Goal: Task Accomplishment & Management: Complete application form

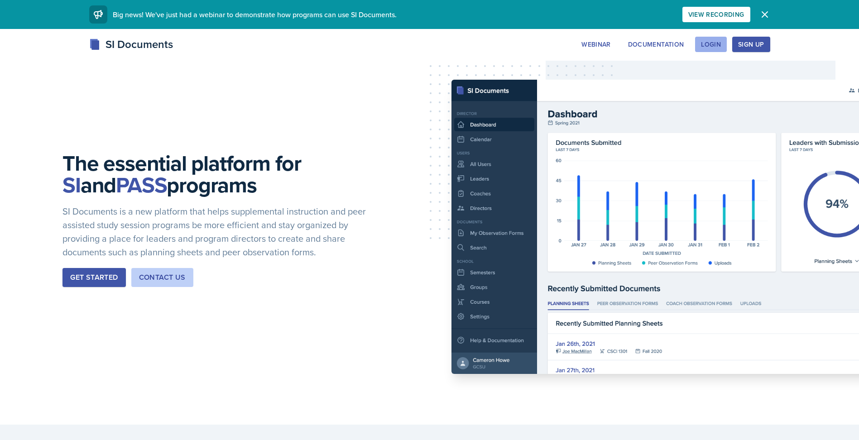
click at [718, 48] on div "Login" at bounding box center [711, 44] width 20 height 7
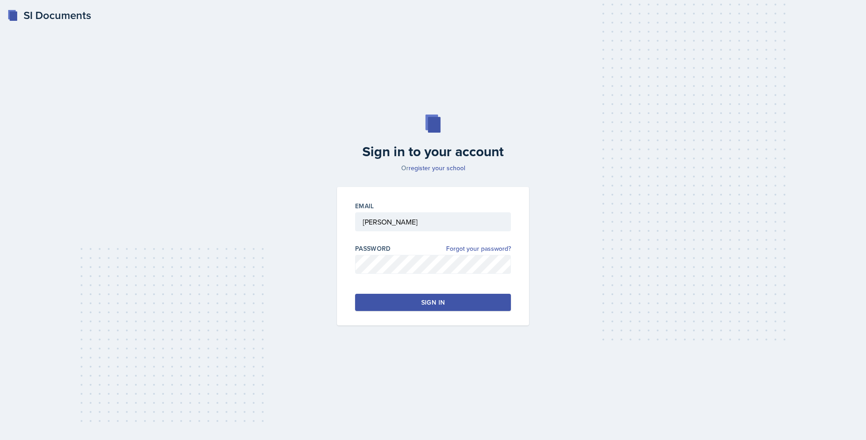
click at [455, 307] on button "Sign in" at bounding box center [433, 302] width 156 height 17
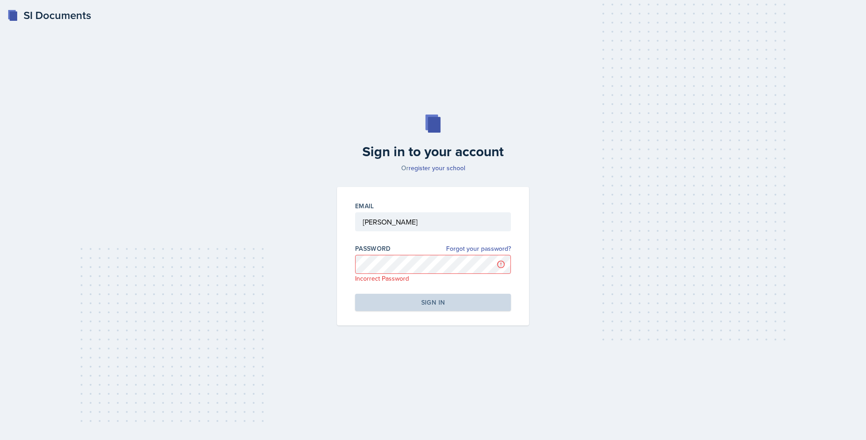
click at [581, 253] on div "Sign in to your account Or register your school Email [PERSON_NAME] Password Fo…" at bounding box center [432, 220] width 837 height 269
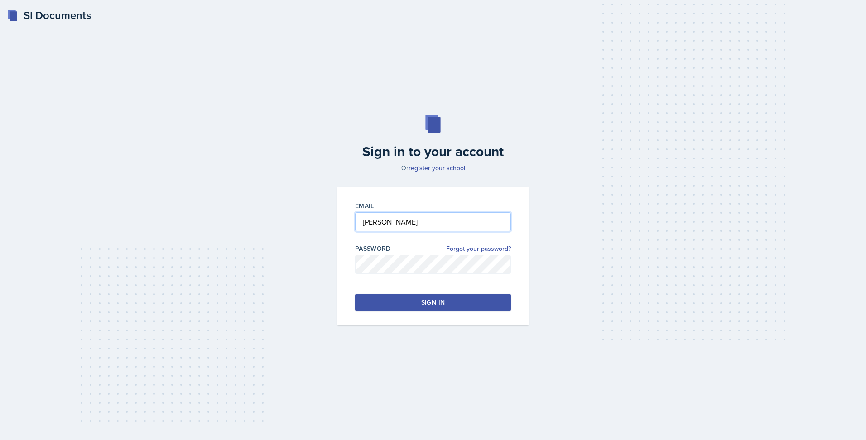
click at [406, 224] on input "[PERSON_NAME]" at bounding box center [433, 221] width 156 height 19
type input "R"
type input "c"
type input "[EMAIL_ADDRESS][DOMAIN_NAME]"
click at [401, 301] on button "Sign in" at bounding box center [433, 302] width 156 height 17
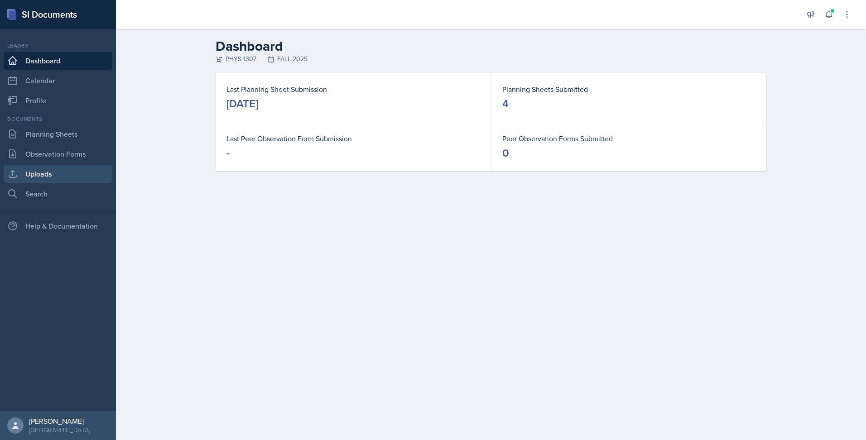
click at [67, 173] on link "Uploads" at bounding box center [58, 174] width 109 height 18
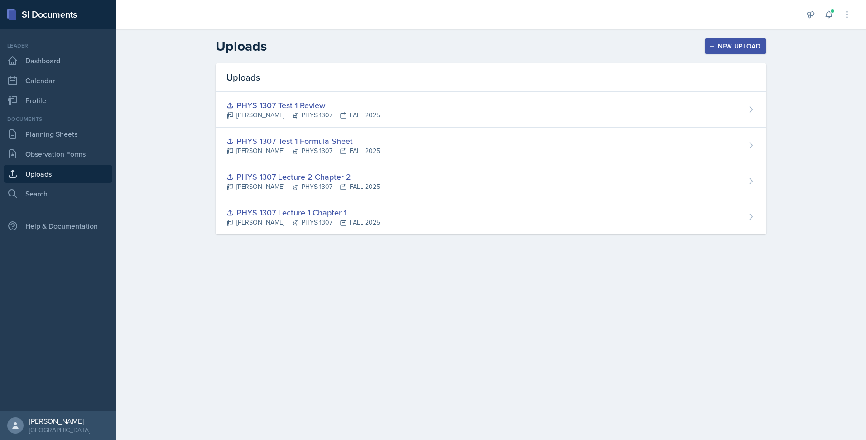
click at [752, 44] on div "New Upload" at bounding box center [736, 46] width 50 height 7
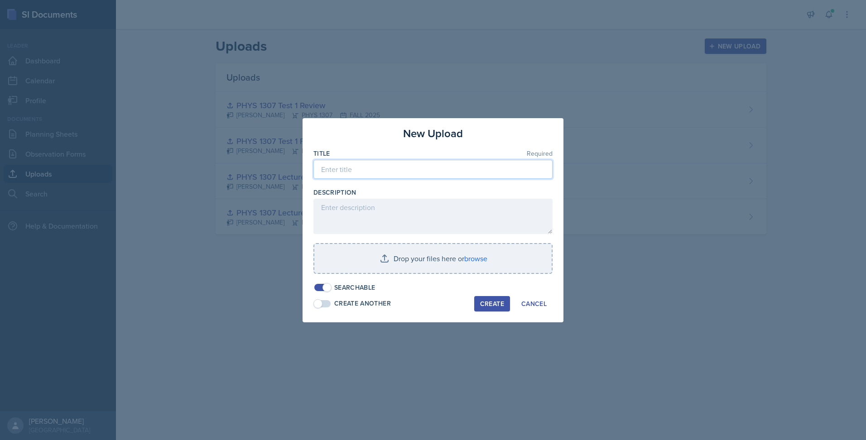
click at [496, 168] on input at bounding box center [432, 169] width 239 height 19
type input "C"
type input "PHYS 1307 Chapter 3 Lectures"
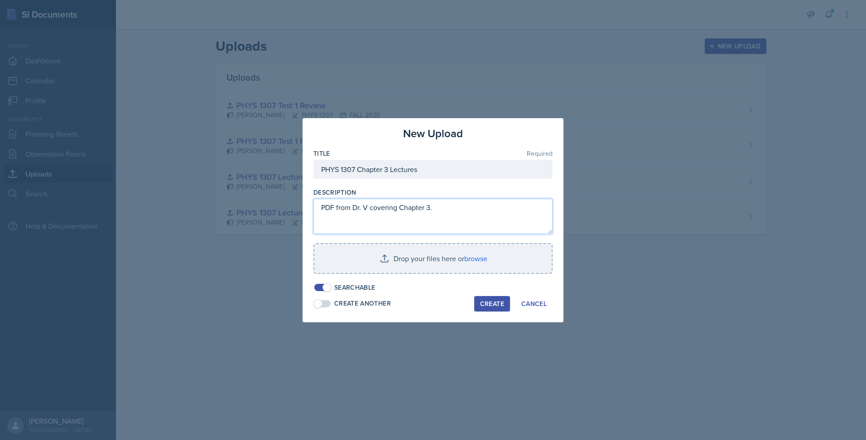
type textarea "PDF from Dr. V covering Chapter 3."
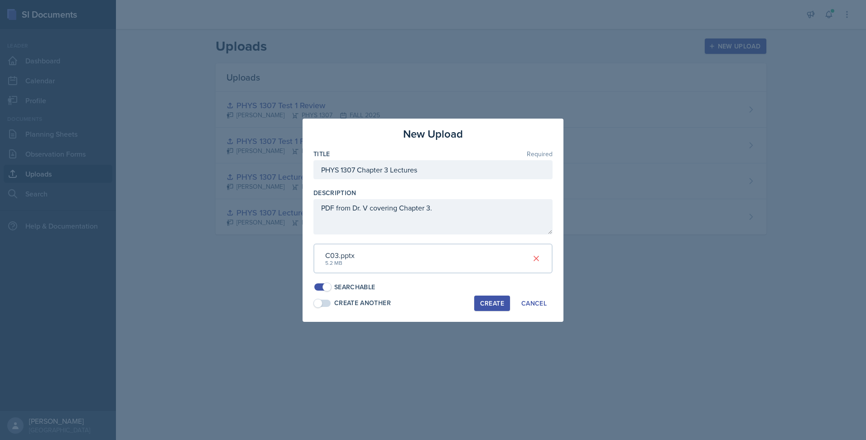
click at [480, 304] on div "Create" at bounding box center [492, 303] width 24 height 7
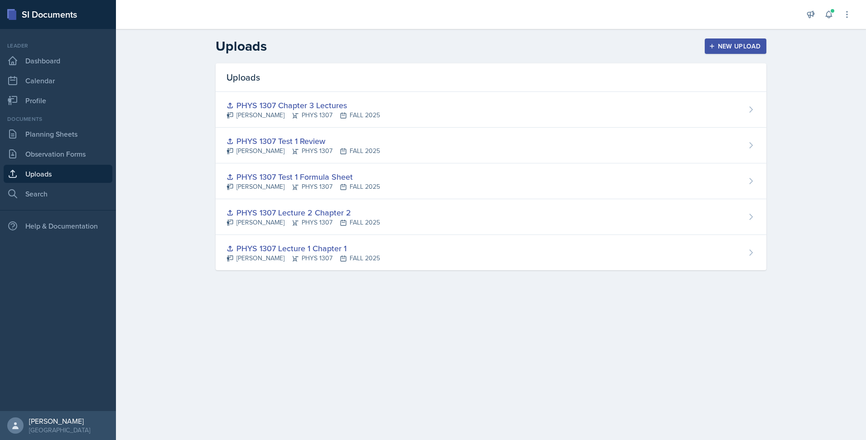
click at [595, 37] on header "Uploads New Upload" at bounding box center [491, 46] width 750 height 34
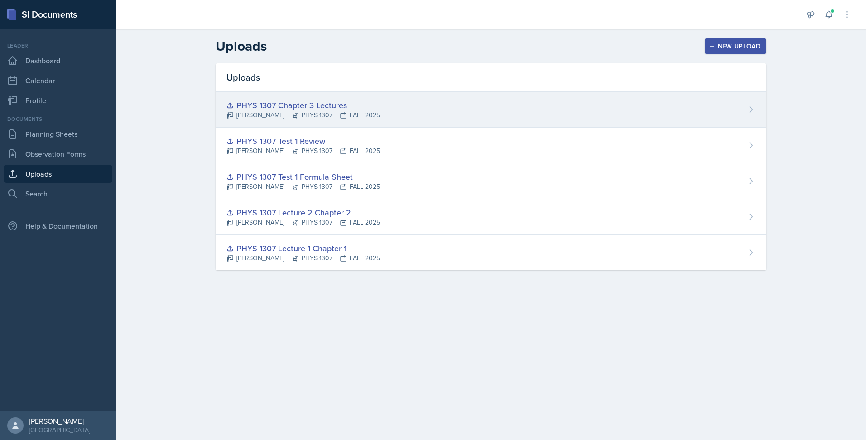
click at [745, 109] on div "PHYS 1307 Chapter 3 Lectures Chris Reyna PHYS 1307 FALL 2025" at bounding box center [491, 110] width 551 height 36
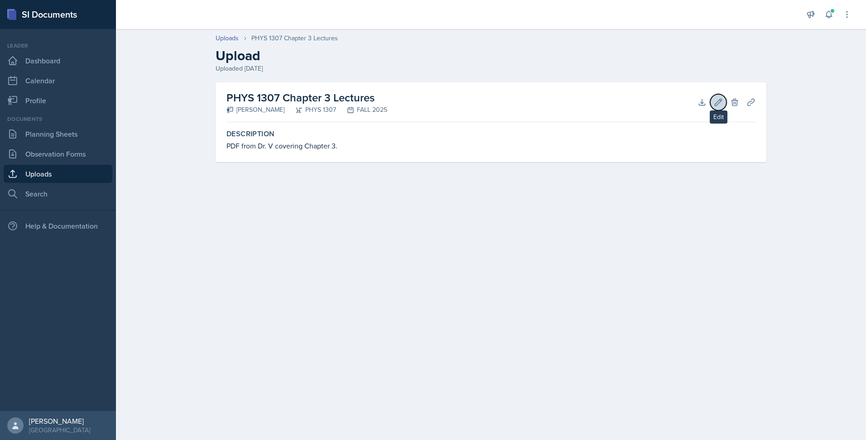
click at [720, 107] on button "Edit" at bounding box center [718, 102] width 16 height 16
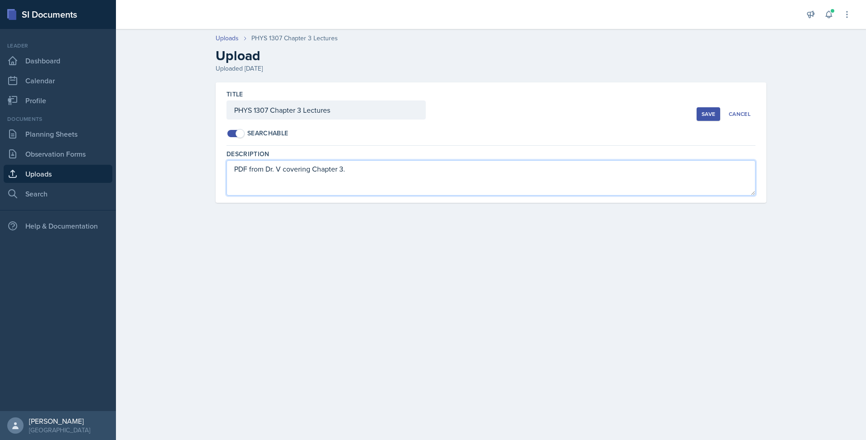
click at [239, 168] on textarea "PDF from Dr. V covering Chapter 3." at bounding box center [490, 177] width 529 height 35
type textarea "Power Point slides from Dr. V covering Chapter 3."
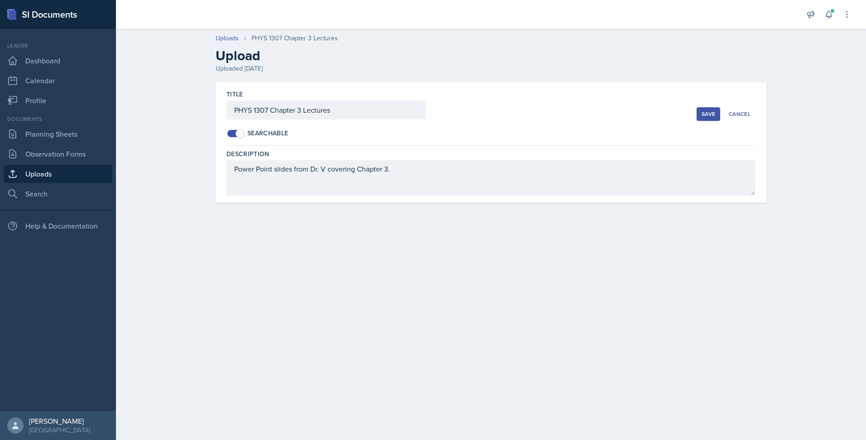
click at [702, 115] on div "Save" at bounding box center [709, 114] width 14 height 7
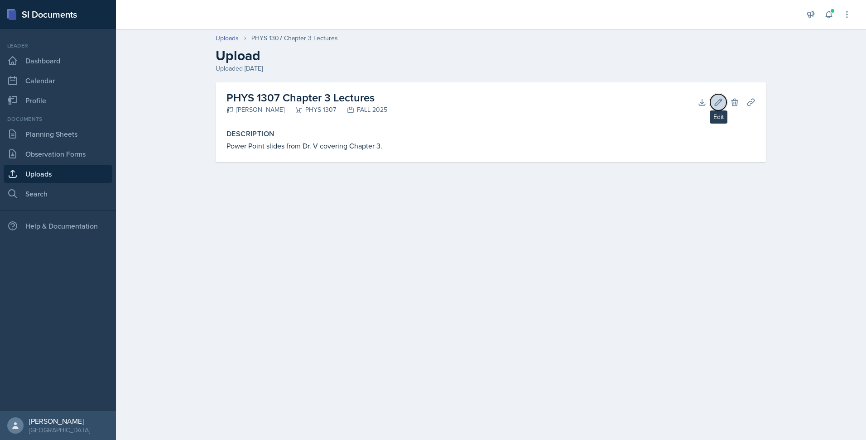
click at [716, 103] on icon at bounding box center [718, 102] width 9 height 9
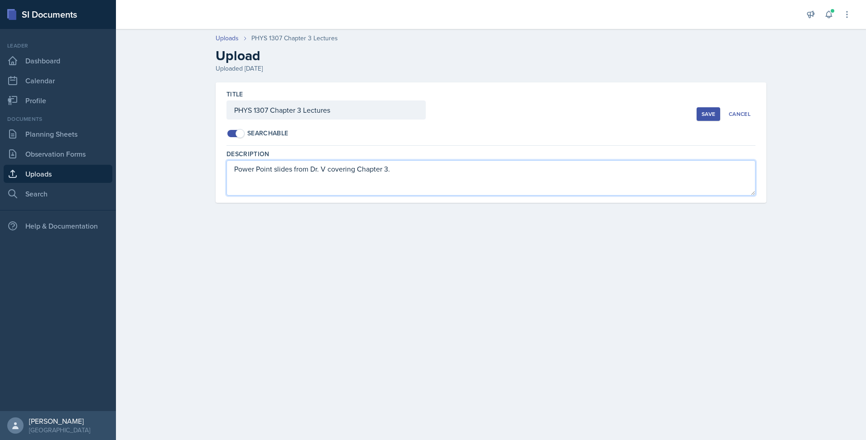
click at [438, 168] on textarea "Power Point slides from Dr. V covering Chapter 3." at bounding box center [490, 177] width 529 height 35
type textarea "Power Point slides from Dr. V covering Chapter 3 Two-Dimensional Kinematics."
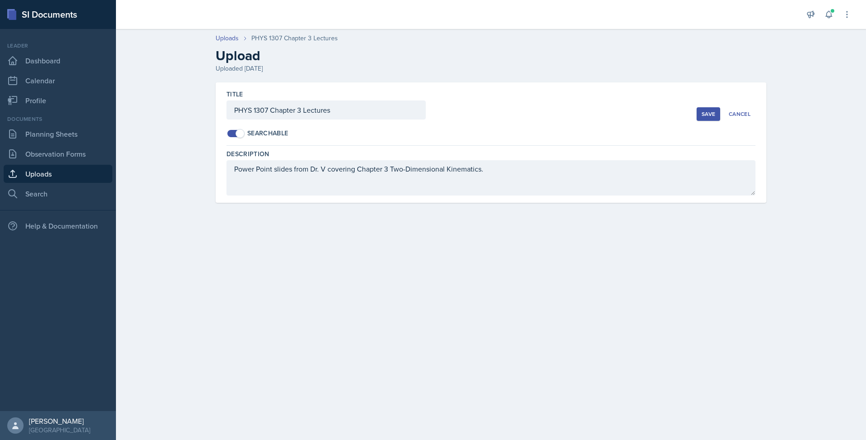
click at [709, 116] on div "Save" at bounding box center [709, 114] width 14 height 7
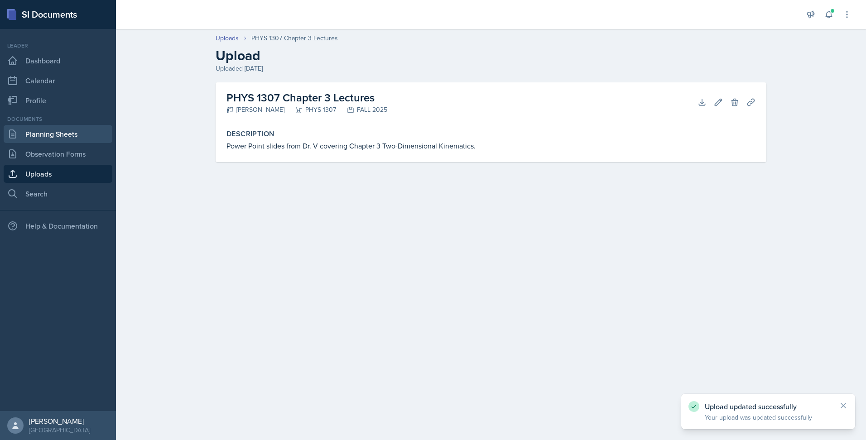
click at [71, 132] on link "Planning Sheets" at bounding box center [58, 134] width 109 height 18
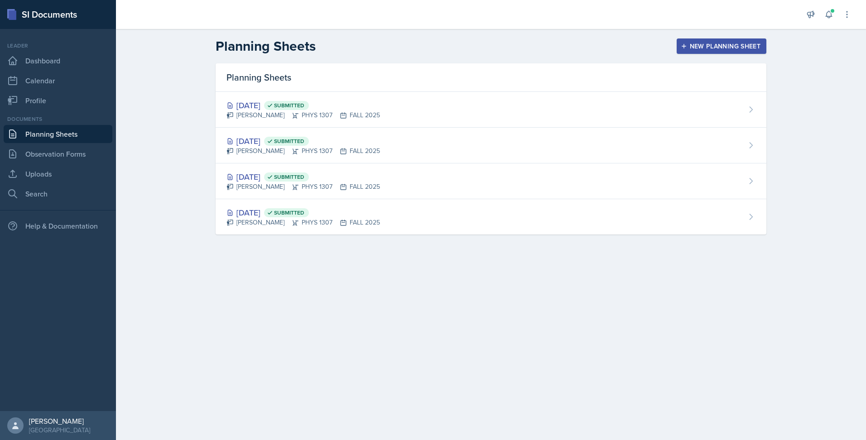
click at [734, 49] on div "New Planning Sheet" at bounding box center [722, 46] width 78 height 7
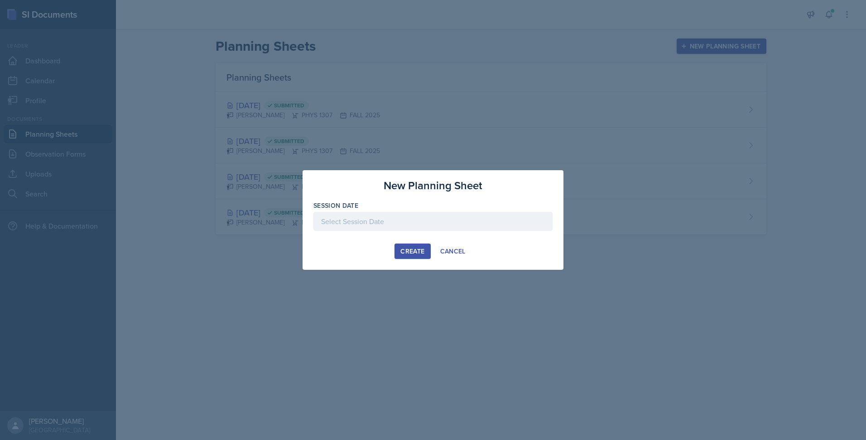
click at [475, 221] on div at bounding box center [432, 221] width 239 height 19
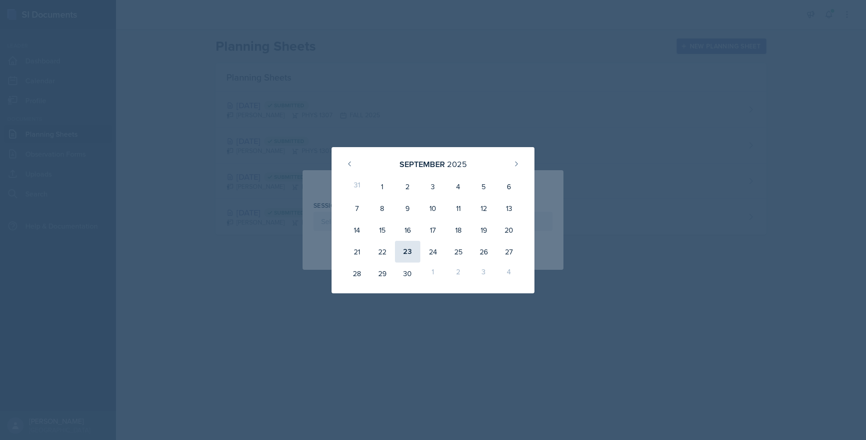
click at [405, 255] on div "23" at bounding box center [407, 252] width 25 height 22
type input "September 23rd, 2025"
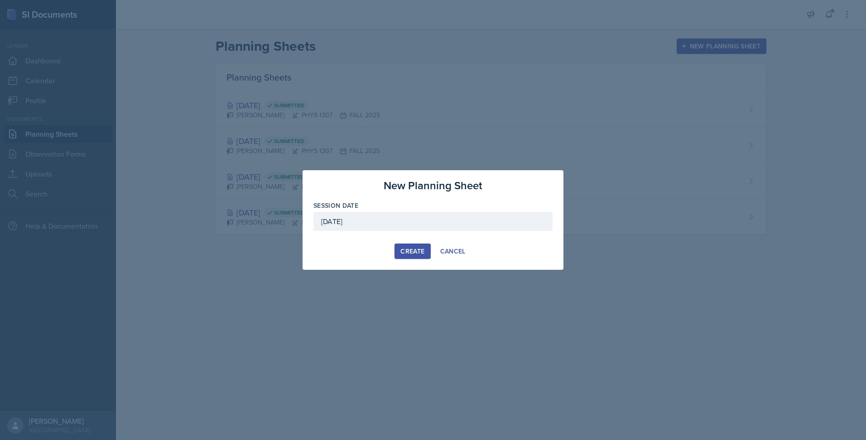
click at [412, 253] on div "Create" at bounding box center [412, 251] width 24 height 7
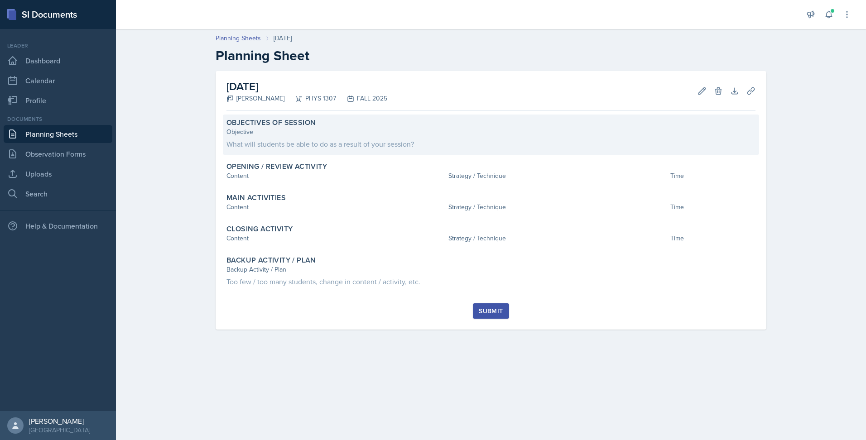
click at [377, 137] on div "Objective What will students be able to do as a result of your session?" at bounding box center [490, 138] width 529 height 22
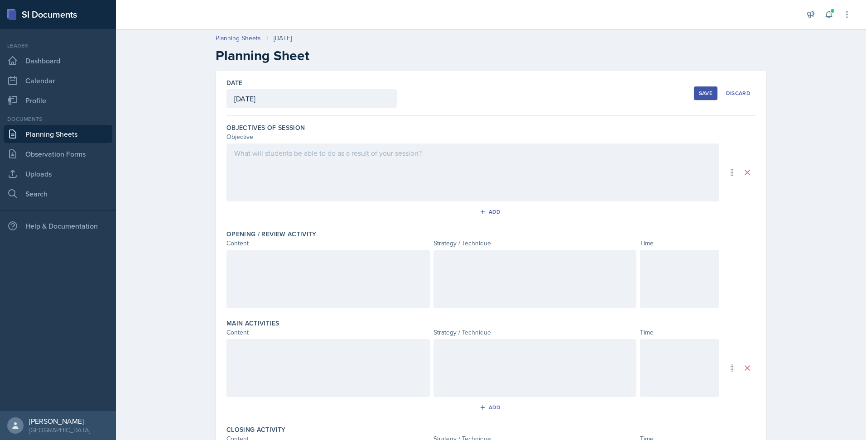
click at [367, 180] on div at bounding box center [472, 173] width 493 height 58
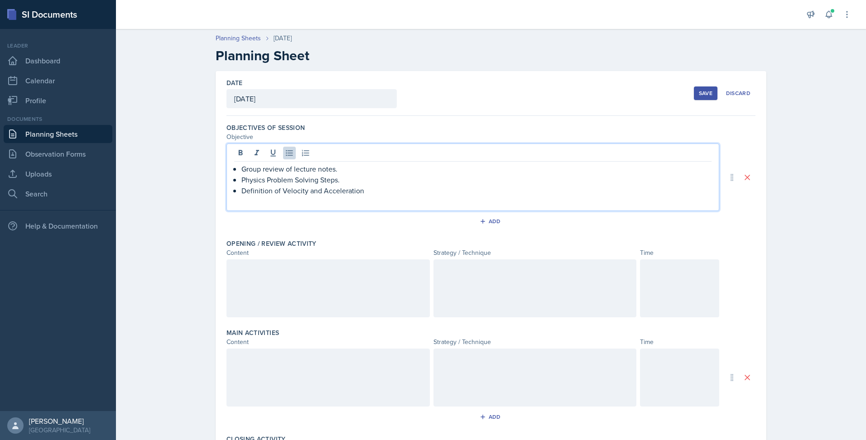
click at [357, 169] on p "Group review of lecture notes." at bounding box center [476, 169] width 470 height 11
drag, startPoint x: 341, startPoint y: 179, endPoint x: 254, endPoint y: 181, distance: 87.4
click at [254, 181] on p "Physics Problem Solving Steps." at bounding box center [476, 179] width 470 height 11
click at [325, 165] on p "Trigonometry Unit Circle" at bounding box center [476, 169] width 470 height 11
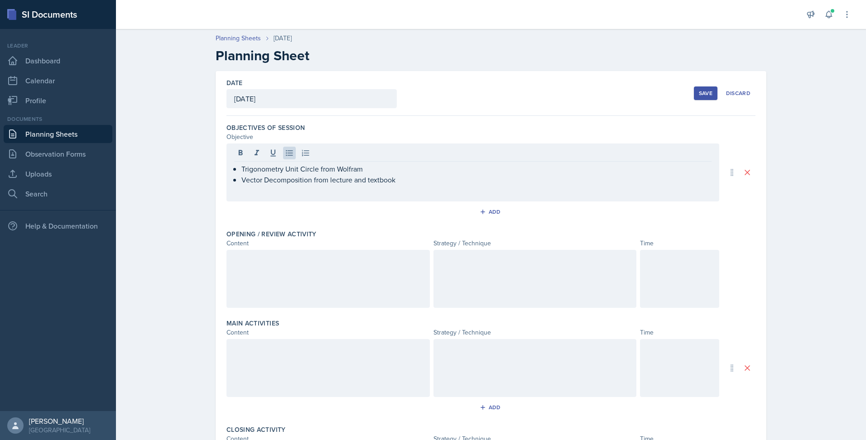
click at [356, 269] on div at bounding box center [327, 279] width 203 height 58
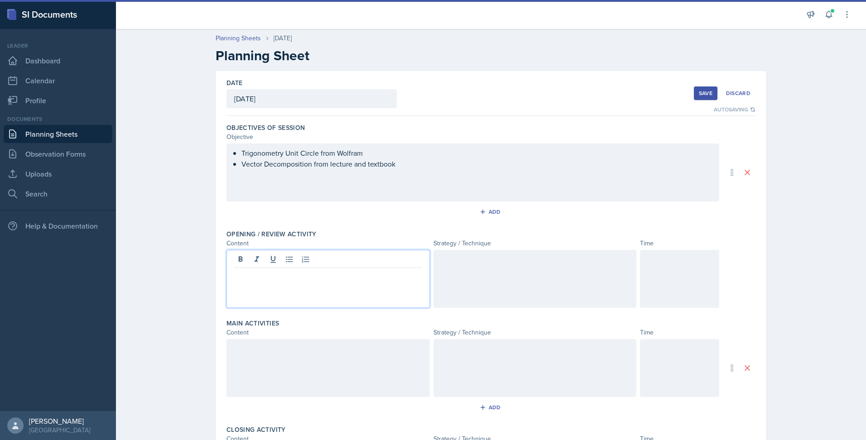
click at [398, 374] on div at bounding box center [327, 368] width 203 height 58
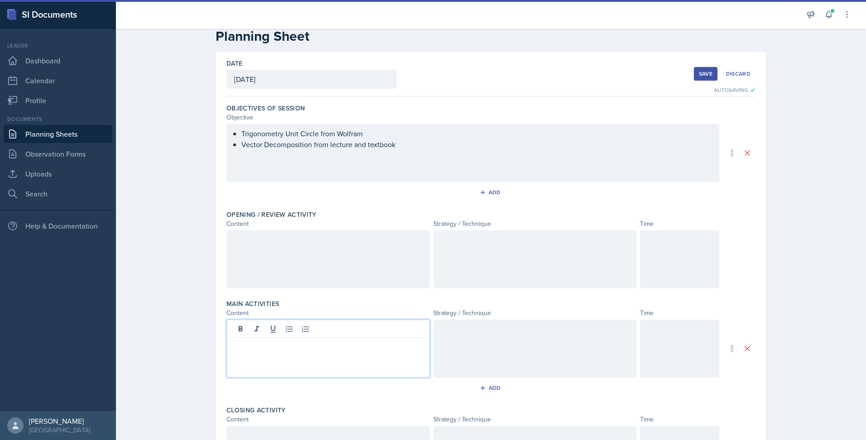
scroll to position [29, 0]
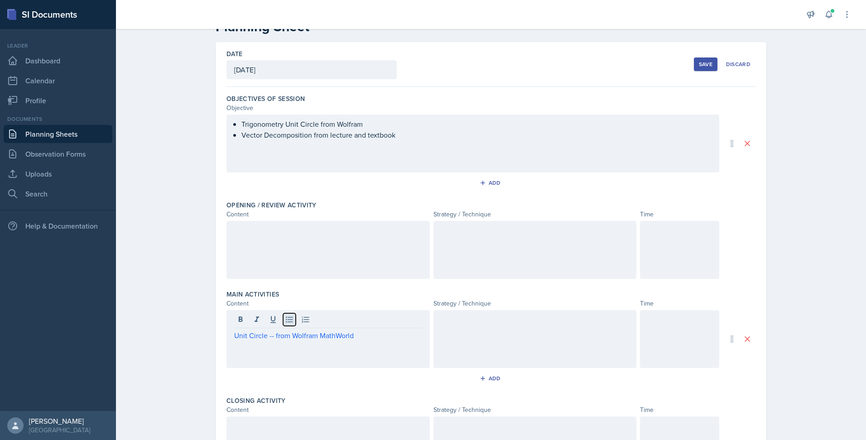
click at [285, 323] on icon at bounding box center [289, 319] width 9 height 9
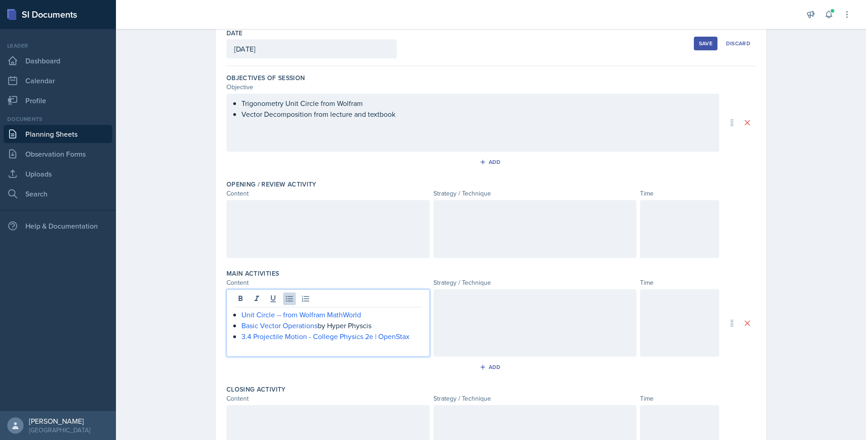
scroll to position [59, 0]
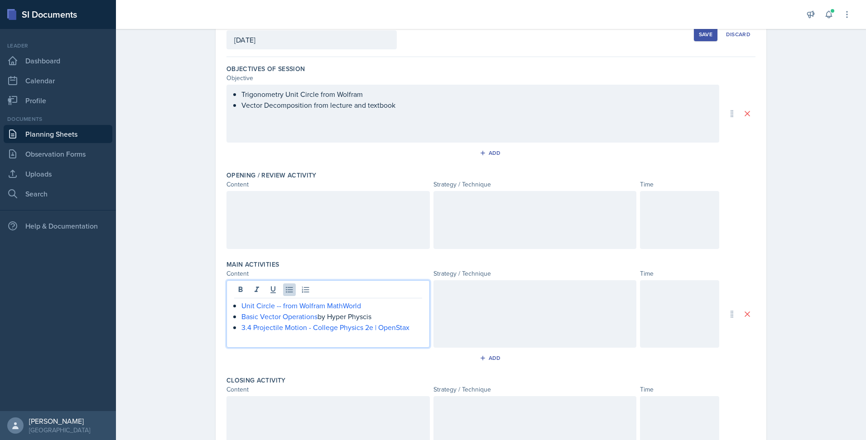
click at [416, 195] on div at bounding box center [327, 220] width 203 height 58
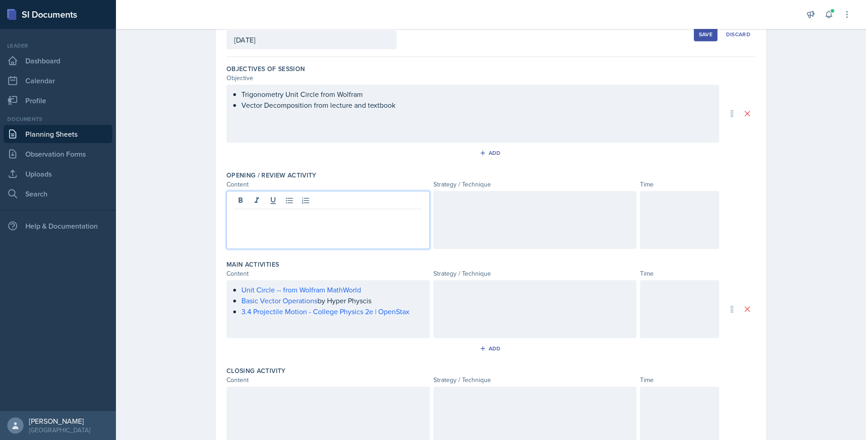
scroll to position [75, 0]
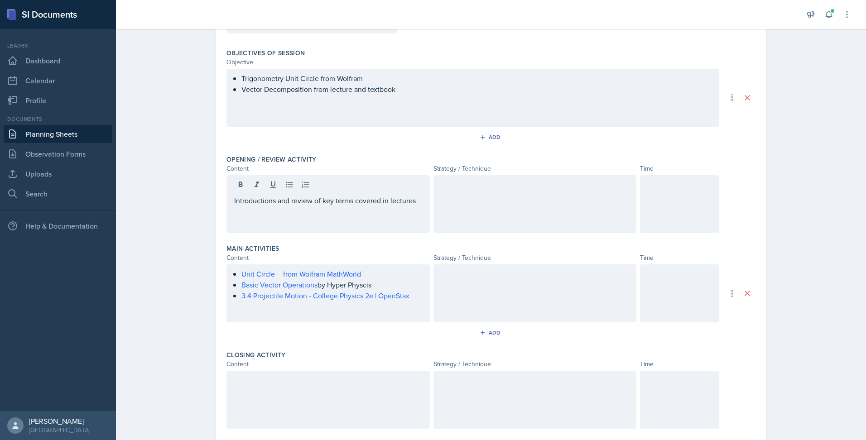
click at [542, 212] on div at bounding box center [535, 204] width 203 height 58
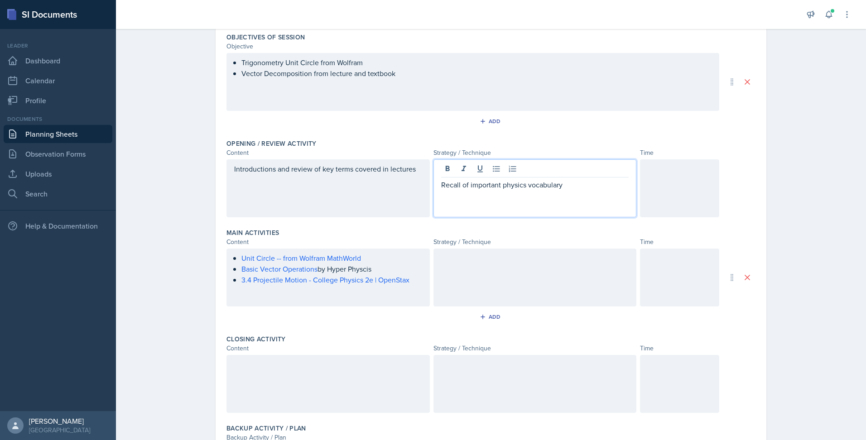
click at [644, 193] on div at bounding box center [679, 188] width 79 height 58
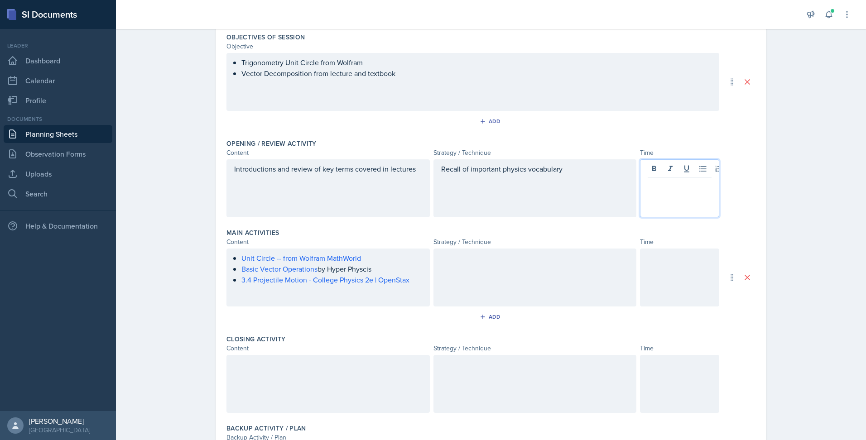
scroll to position [106, 0]
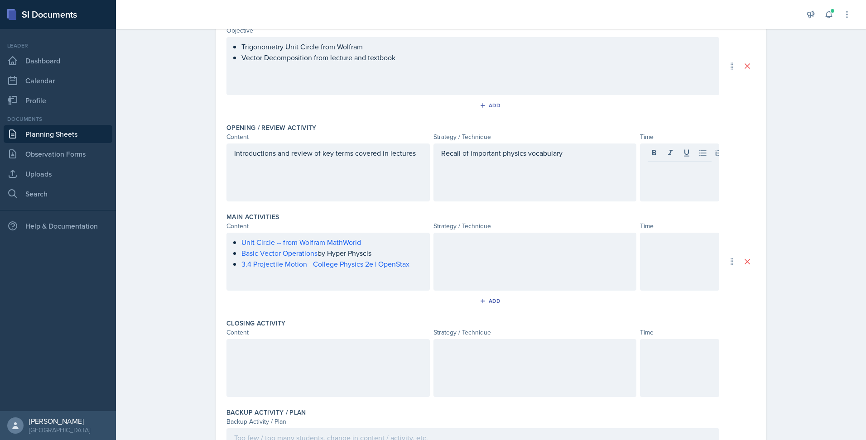
click at [644, 193] on div at bounding box center [679, 173] width 79 height 58
click at [595, 252] on div at bounding box center [535, 262] width 203 height 58
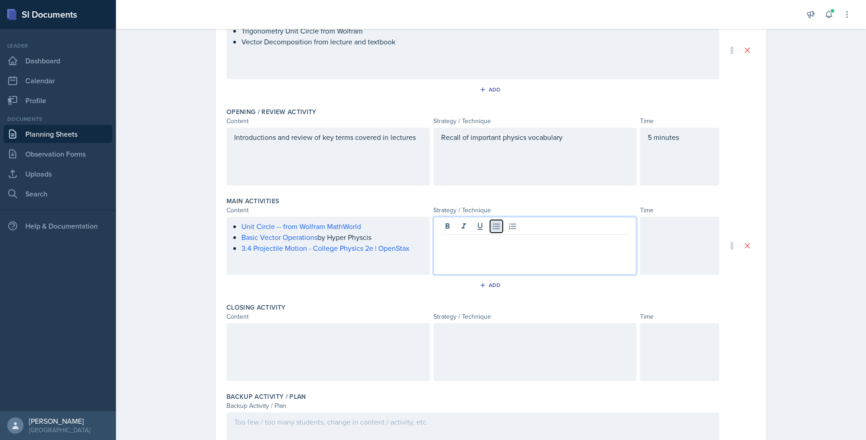
click at [492, 230] on icon at bounding box center [496, 226] width 9 height 9
click at [492, 228] on icon at bounding box center [496, 226] width 9 height 9
click at [498, 243] on p "Vector" at bounding box center [535, 242] width 188 height 11
click at [492, 226] on icon at bounding box center [496, 226] width 9 height 9
click at [502, 243] on p "Vector" at bounding box center [538, 242] width 181 height 11
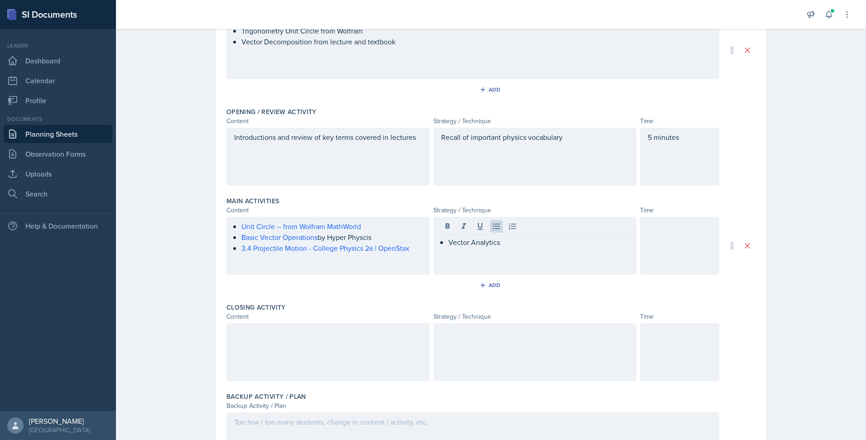
click at [667, 248] on div at bounding box center [679, 246] width 79 height 58
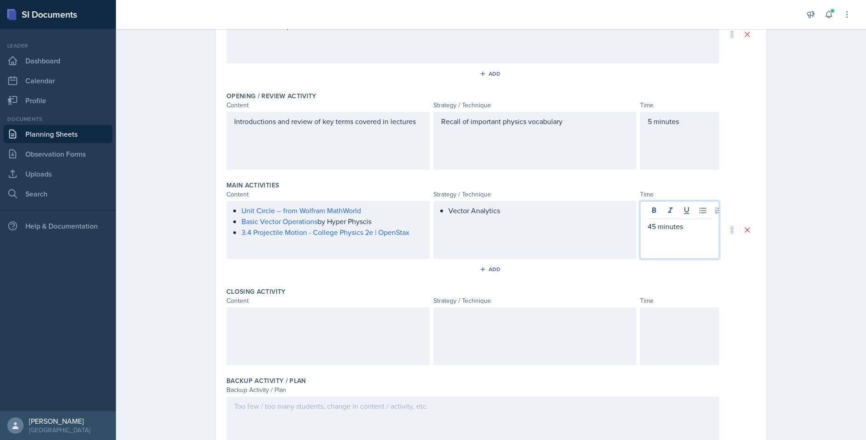
click at [370, 343] on div at bounding box center [327, 337] width 203 height 58
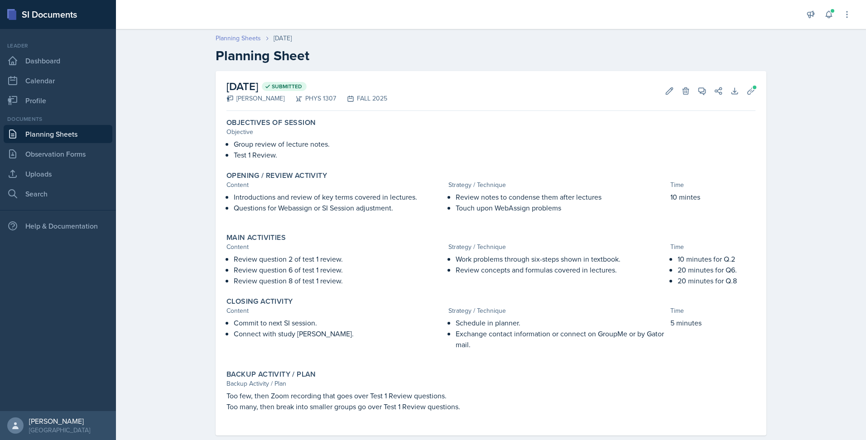
click at [241, 40] on link "Planning Sheets" at bounding box center [238, 39] width 45 height 10
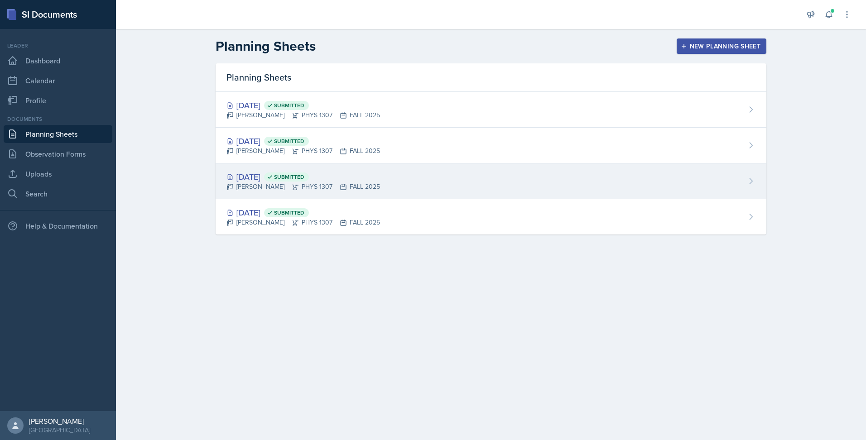
click at [624, 180] on div "[DATE] Submitted [PERSON_NAME] PHYS 1307 FALL 2025" at bounding box center [491, 182] width 551 height 36
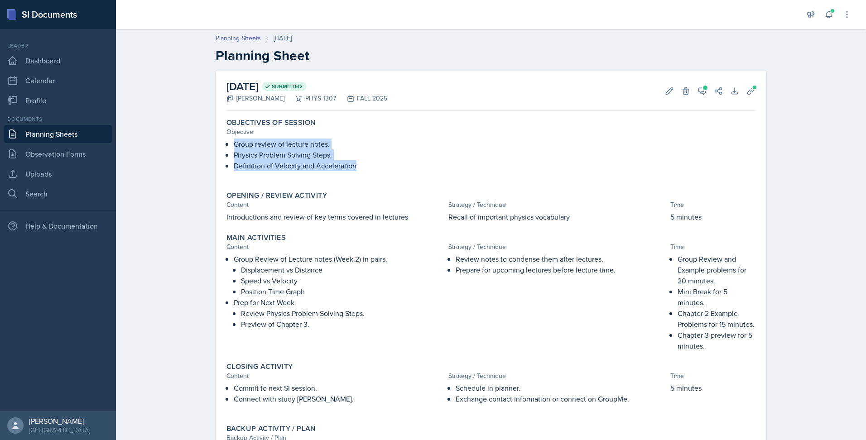
drag, startPoint x: 231, startPoint y: 145, endPoint x: 352, endPoint y: 166, distance: 121.9
click at [352, 166] on div "Group review of lecture notes. Physics Problem Solving Steps. Definition of Vel…" at bounding box center [490, 160] width 529 height 42
copy div "Group review of lecture notes. Physics Problem Solving Steps. Definition of Vel…"
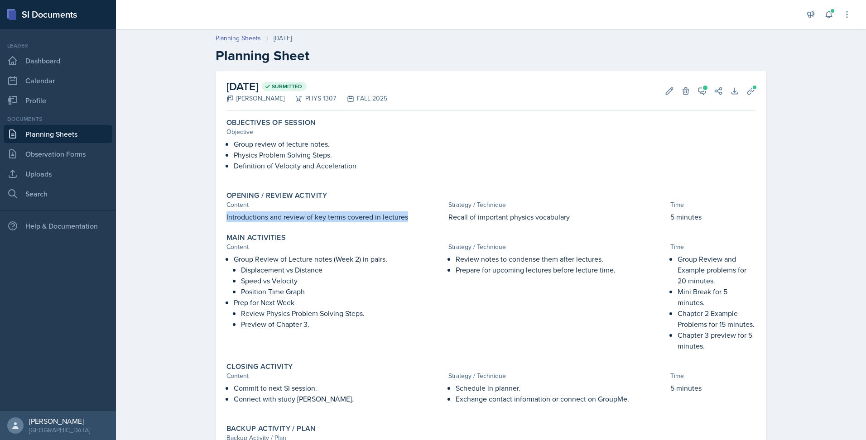
drag, startPoint x: 222, startPoint y: 217, endPoint x: 403, endPoint y: 223, distance: 181.3
click at [403, 223] on div "Opening / Review Activity Content Strategy / Technique Time Introductions and r…" at bounding box center [491, 207] width 536 height 39
copy p "Introductions and review of key terms covered in lectures"
drag, startPoint x: 445, startPoint y: 217, endPoint x: 565, endPoint y: 218, distance: 120.5
click at [565, 218] on p "Recall of important physics vocabulary" at bounding box center [557, 217] width 218 height 11
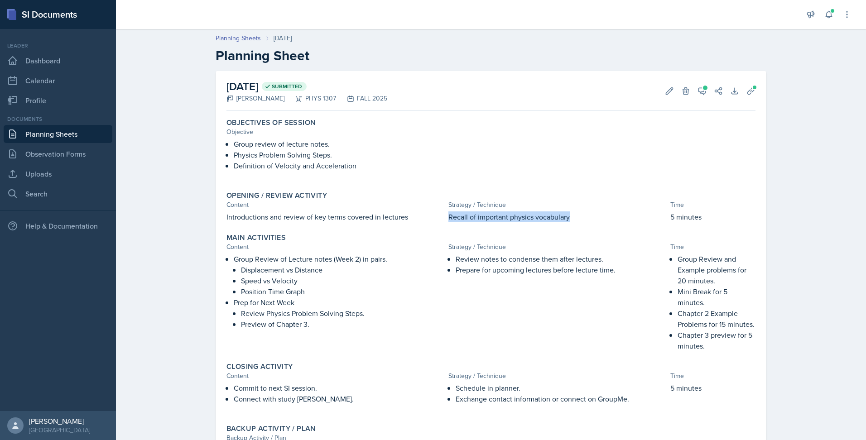
copy p "Recall of important physics vocabulary"
